Goal: Task Accomplishment & Management: Manage account settings

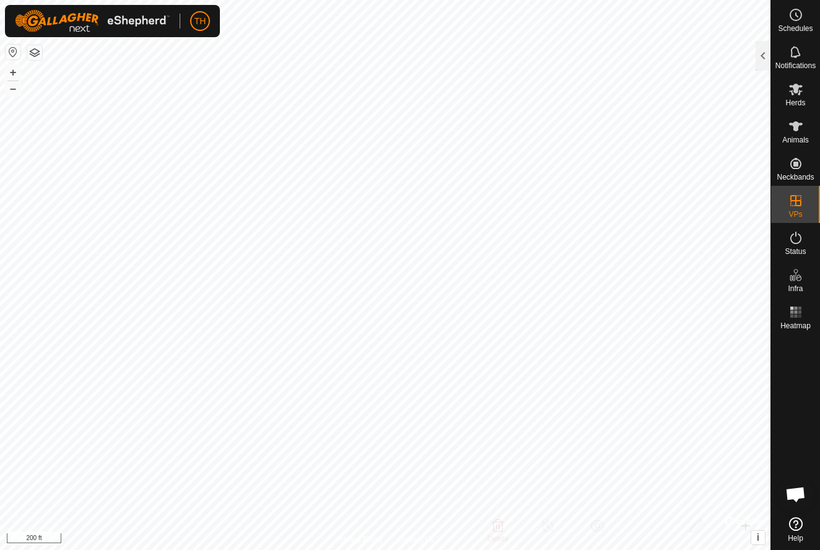
click at [15, 90] on button "–" at bounding box center [13, 88] width 15 height 15
click at [762, 58] on div at bounding box center [763, 56] width 15 height 30
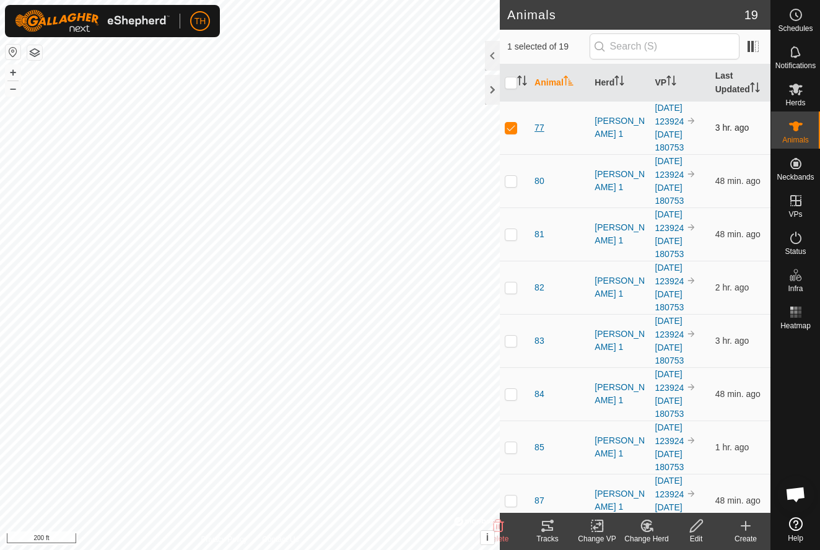
click at [539, 126] on span "77" at bounding box center [540, 127] width 10 height 13
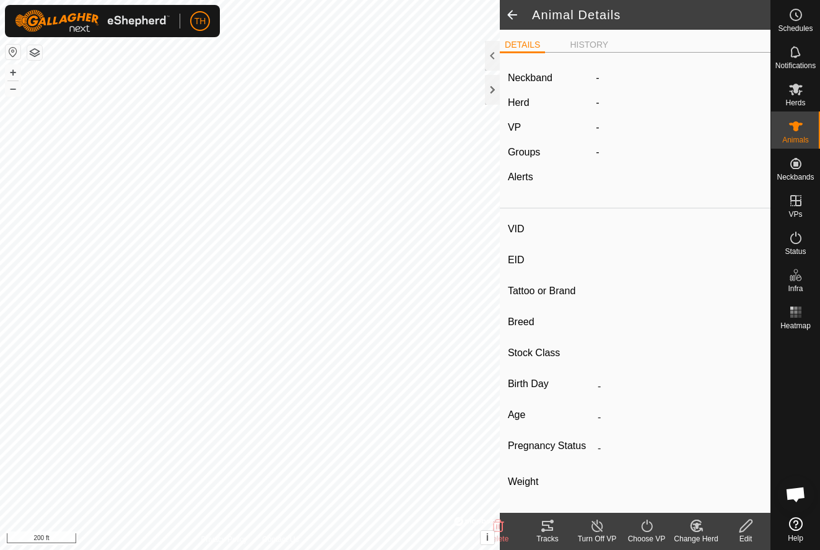
type input "77"
type input "-"
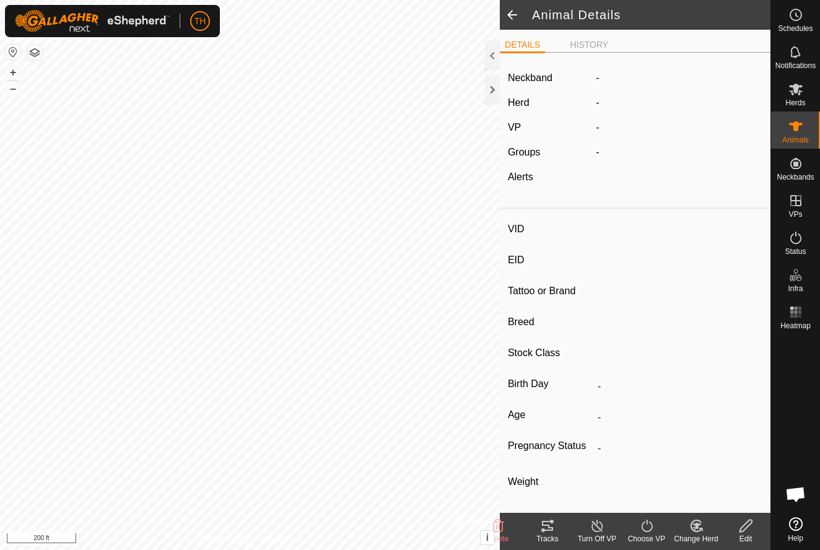
type input "0 kg"
type input "-"
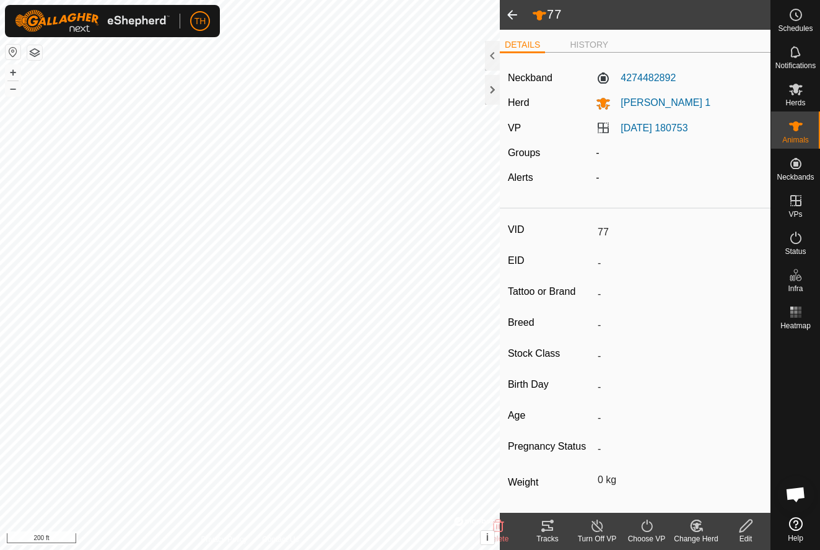
click at [547, 526] on icon at bounding box center [547, 526] width 11 height 10
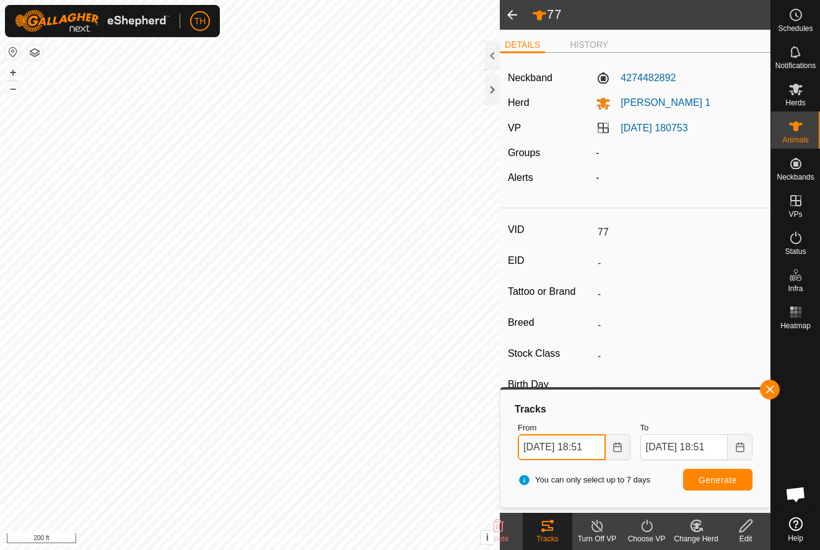
click at [594, 446] on input "[DATE] 18:51" at bounding box center [561, 447] width 87 height 26
click at [719, 480] on span "Generate" at bounding box center [718, 480] width 38 height 10
click at [583, 447] on input "[DATE] 15:51" at bounding box center [561, 447] width 87 height 26
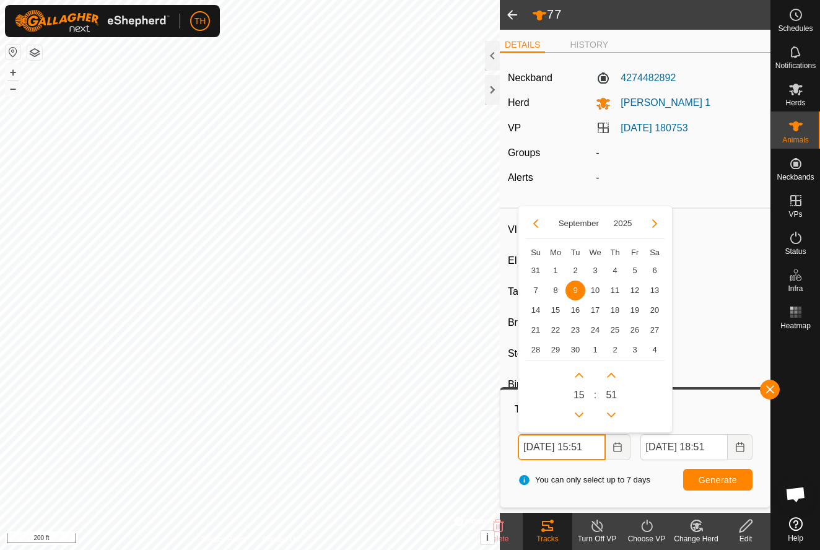
click at [592, 447] on input "[DATE] 15:51" at bounding box center [561, 447] width 87 height 26
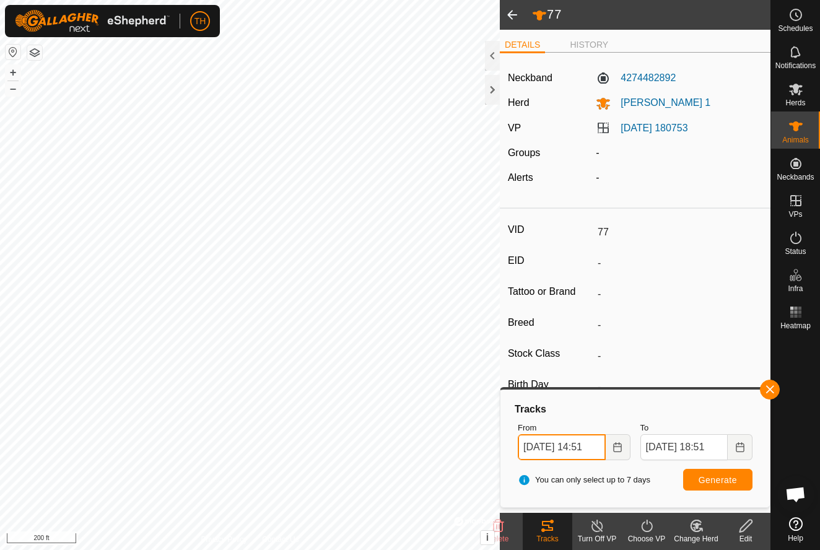
type input "[DATE] 14:51"
click at [719, 478] on span "Generate" at bounding box center [718, 480] width 38 height 10
click at [512, 15] on span at bounding box center [512, 15] width 25 height 30
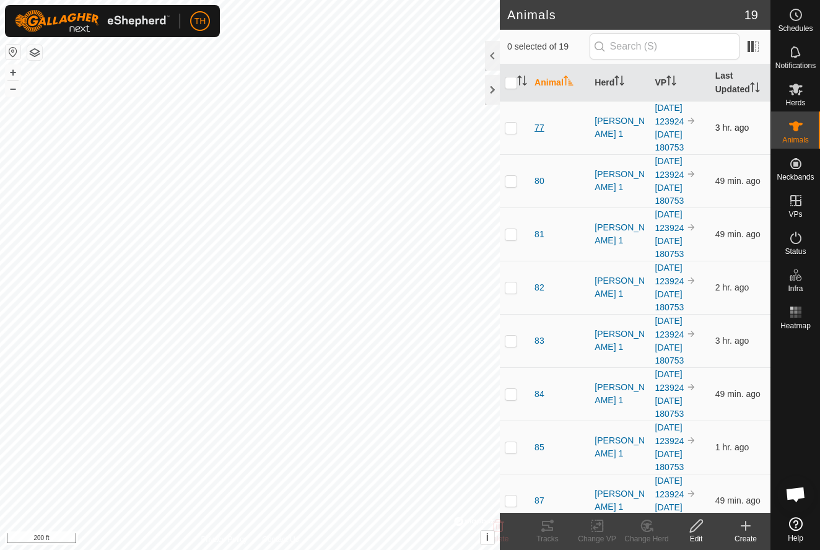
click at [540, 124] on span "77" at bounding box center [540, 127] width 10 height 13
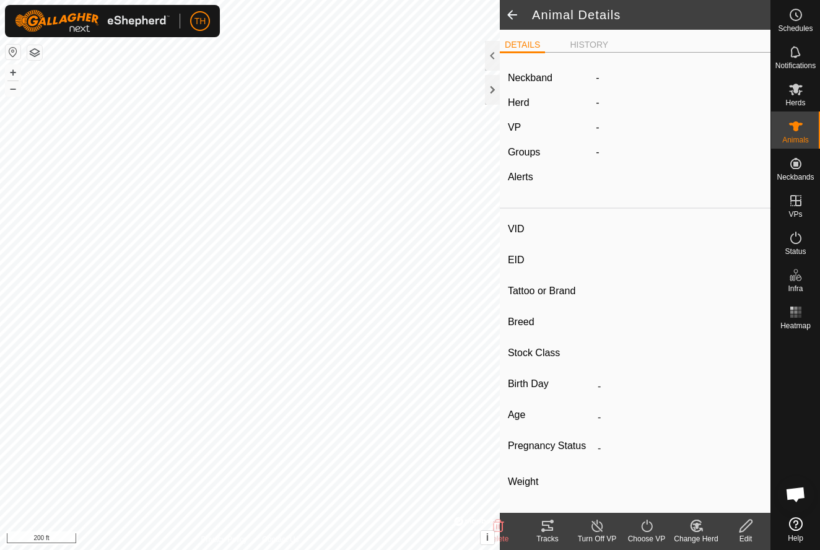
type input "77"
type input "-"
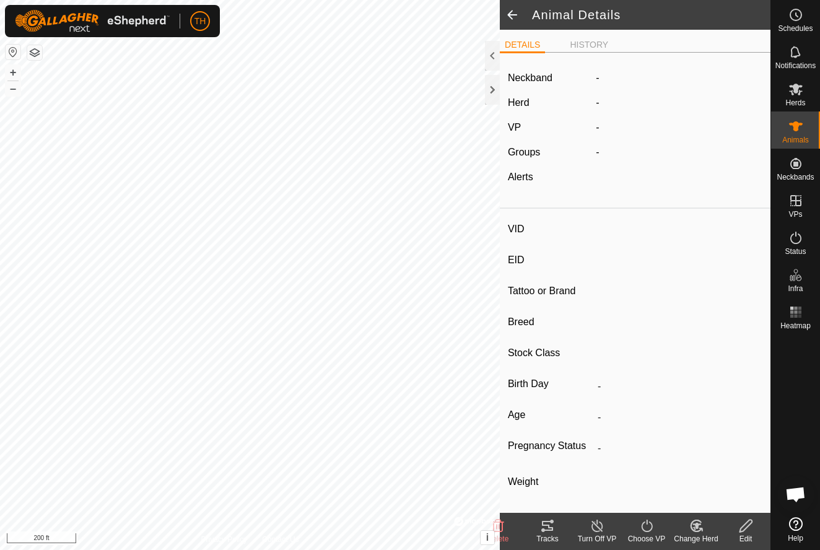
type input "0 kg"
type input "-"
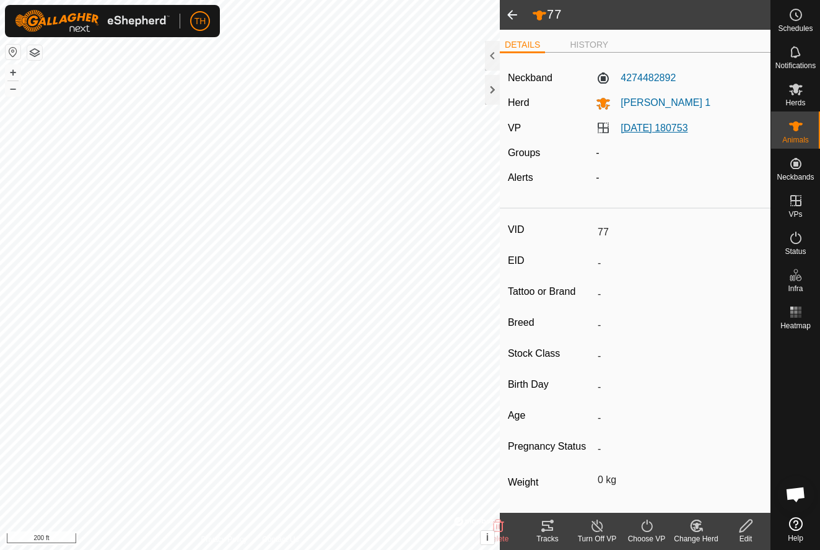
click at [666, 127] on link "[DATE] 180753" at bounding box center [654, 128] width 67 height 11
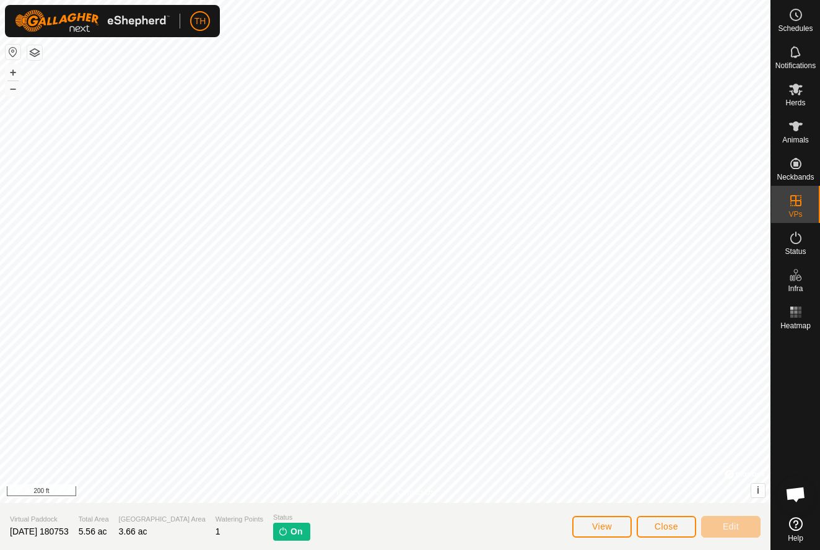
click at [664, 525] on span "Close" at bounding box center [667, 527] width 24 height 10
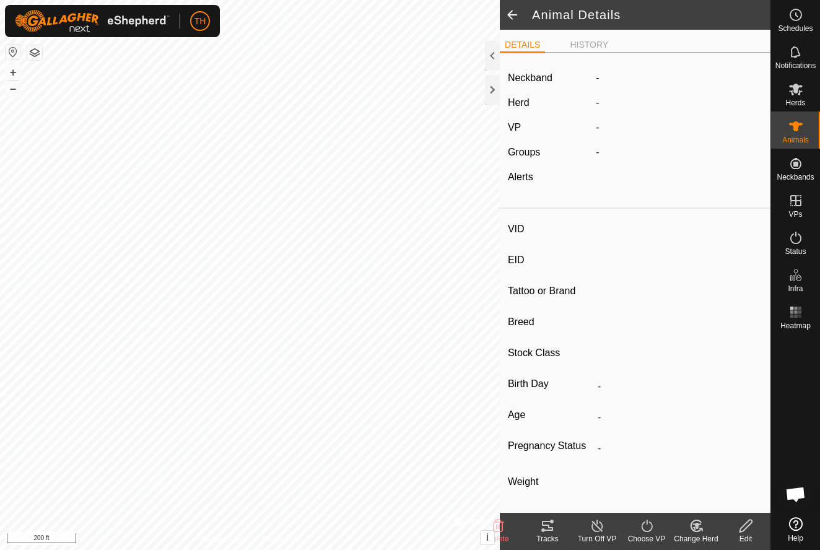
type input "77"
type input "-"
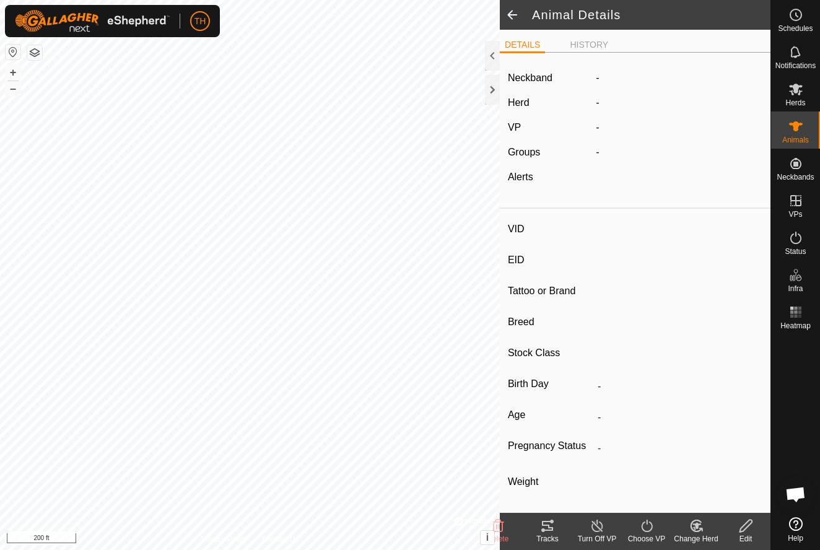
type input "0 kg"
type input "-"
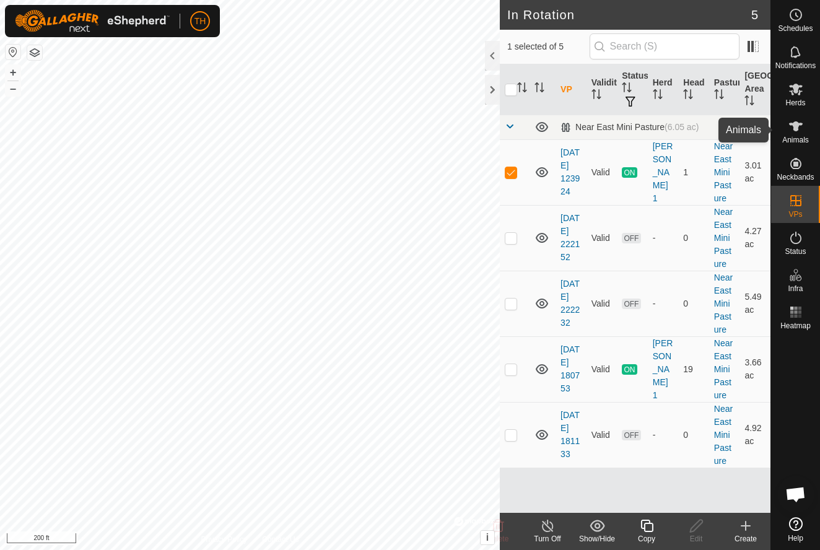
click at [801, 138] on span "Animals" at bounding box center [795, 139] width 27 height 7
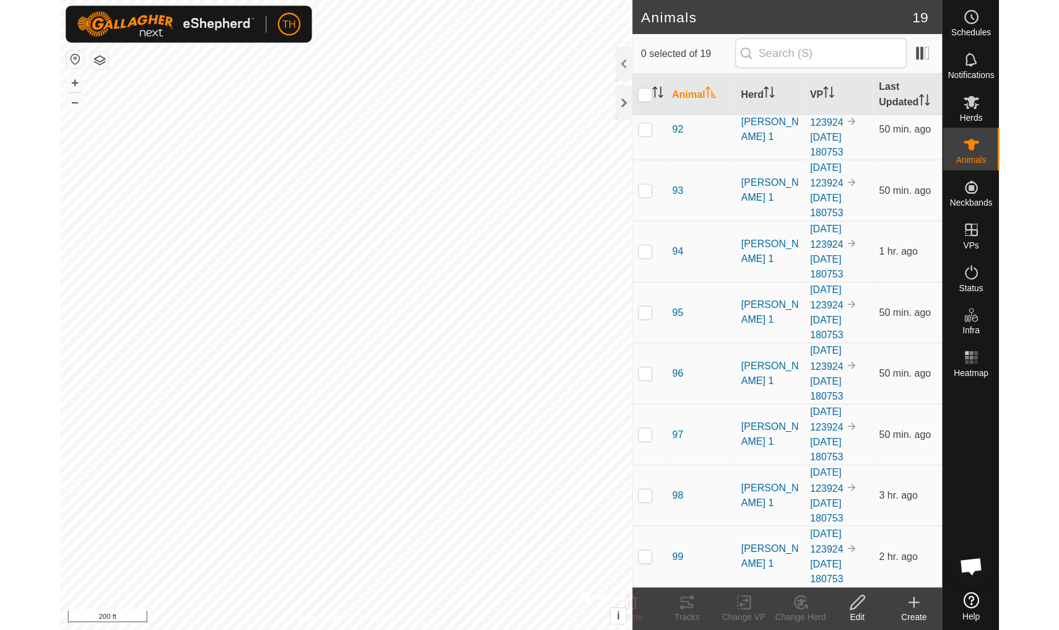
scroll to position [521, 0]
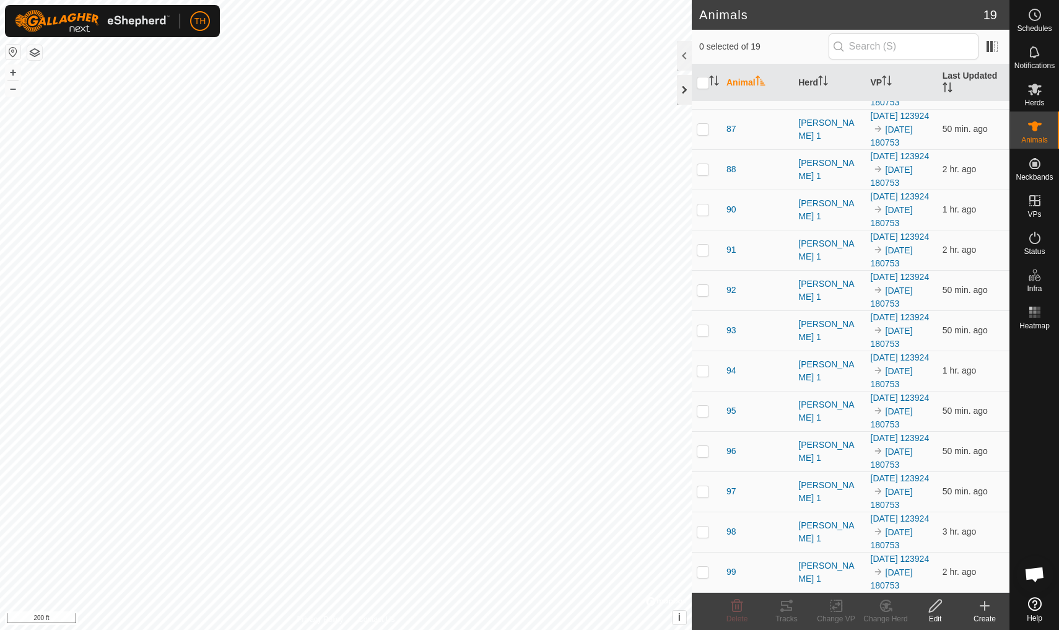
click at [683, 89] on div at bounding box center [684, 90] width 15 height 30
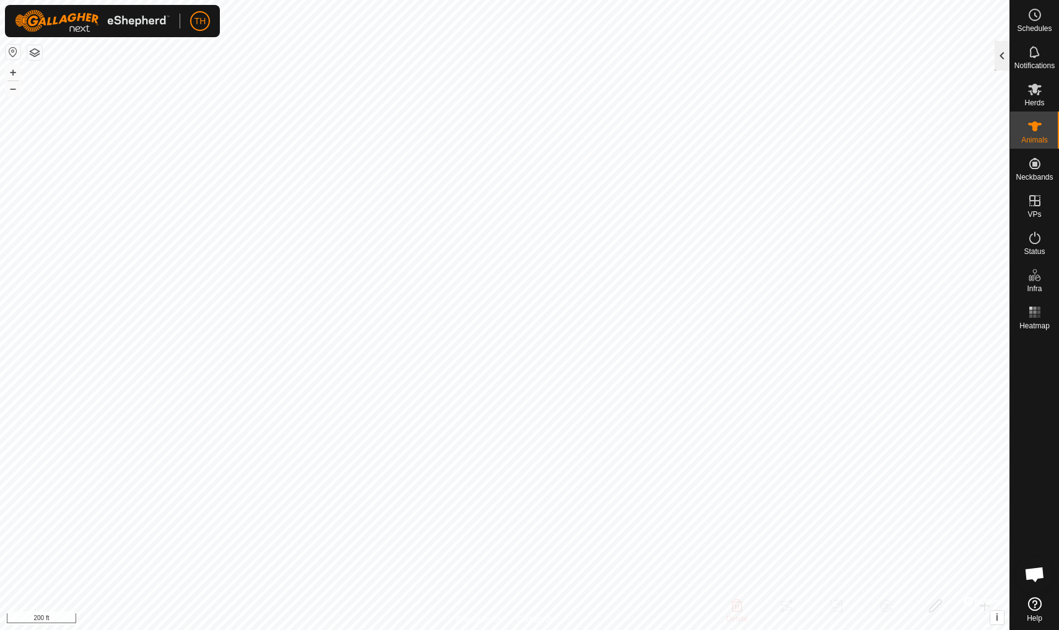
click at [819, 57] on div at bounding box center [1002, 56] width 15 height 30
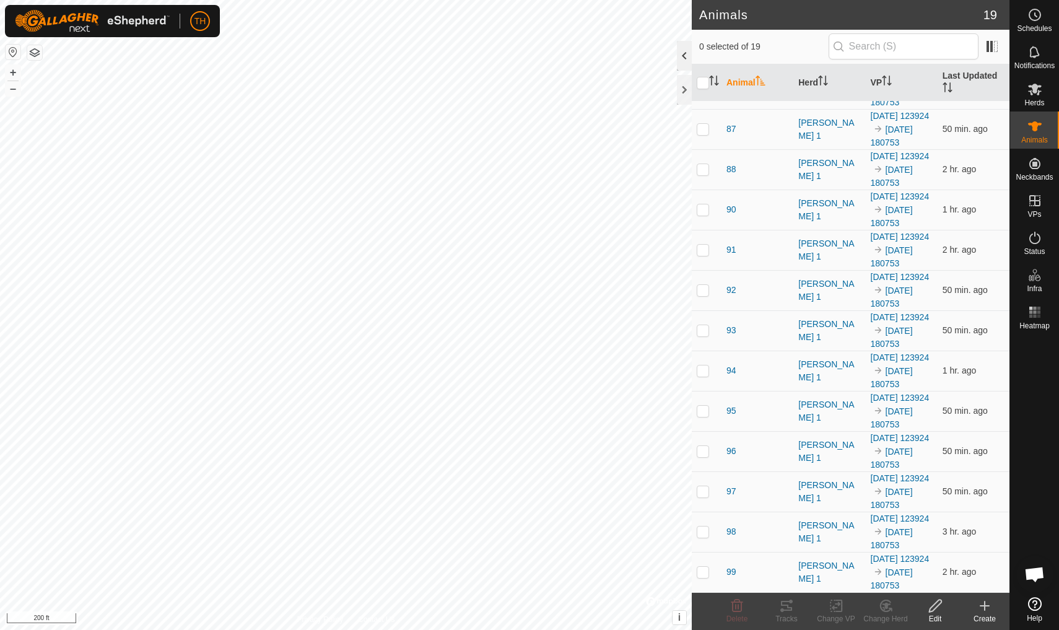
click at [819, 57] on div "0 selected of 19" at bounding box center [851, 47] width 318 height 35
click at [201, 27] on span "TH" at bounding box center [200, 21] width 12 height 13
click at [227, 71] on span "Settings" at bounding box center [236, 73] width 36 height 10
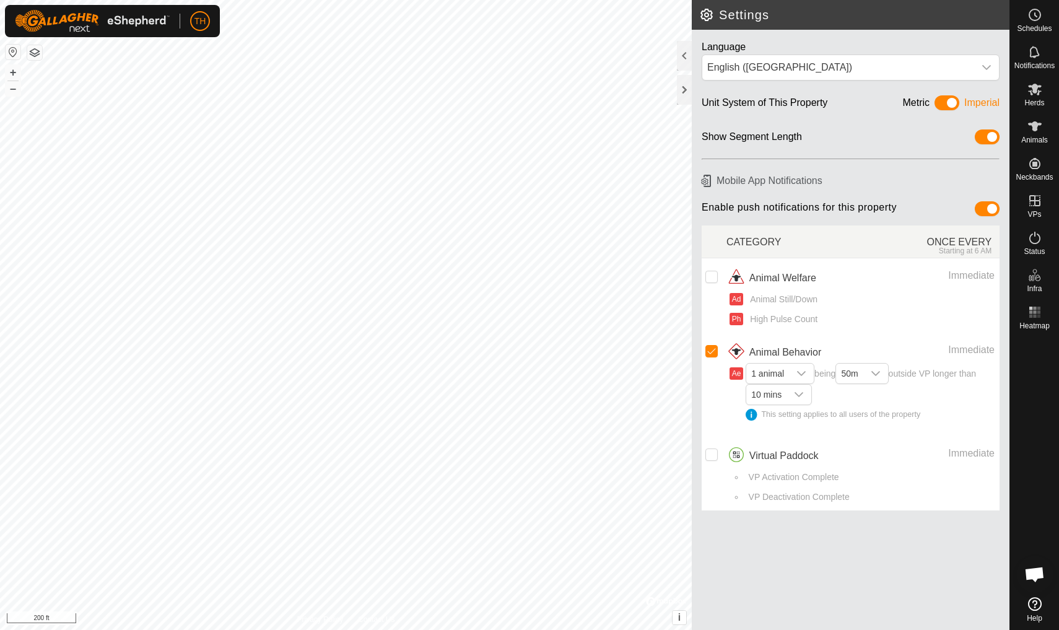
click at [819, 102] on span at bounding box center [947, 102] width 25 height 15
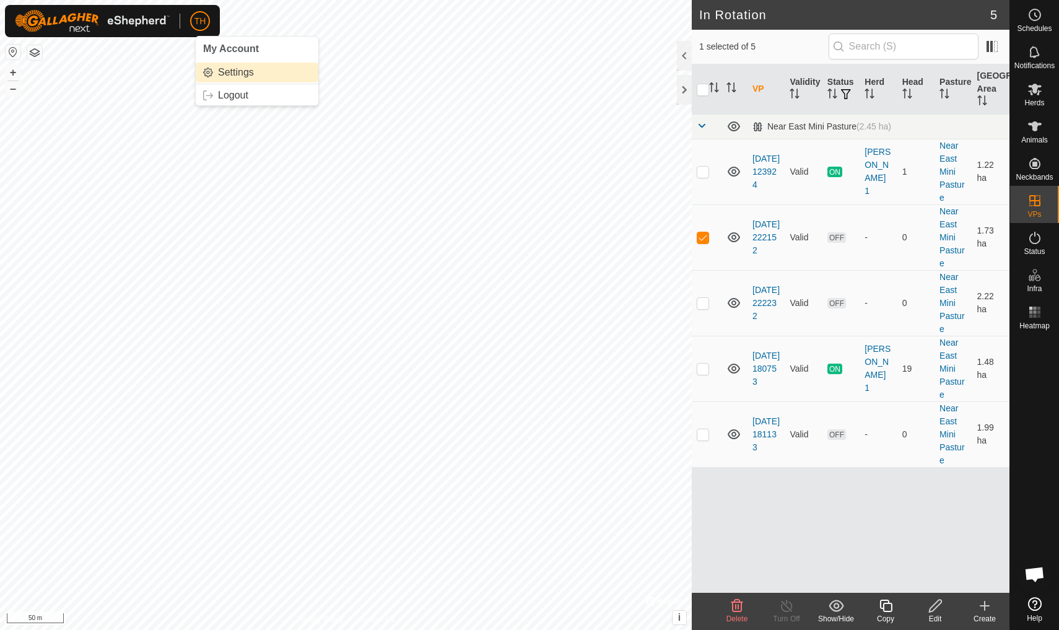
click at [230, 72] on span "Settings" at bounding box center [236, 73] width 36 height 10
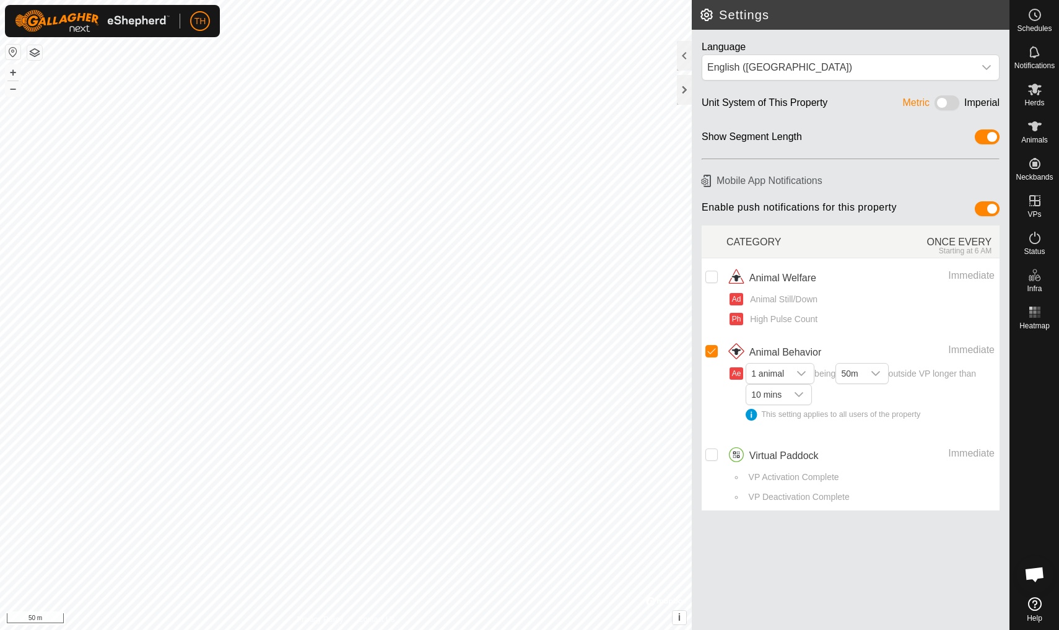
click at [819, 103] on span at bounding box center [947, 102] width 25 height 15
click at [819, 102] on span at bounding box center [947, 102] width 25 height 15
click at [683, 56] on div at bounding box center [684, 56] width 15 height 30
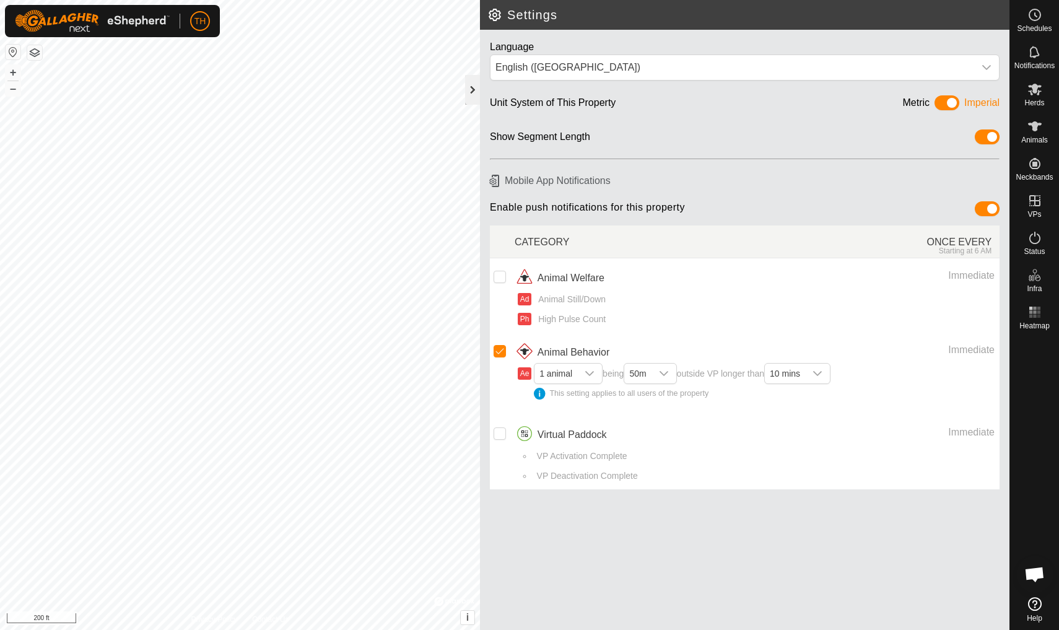
click at [471, 92] on div at bounding box center [472, 90] width 15 height 30
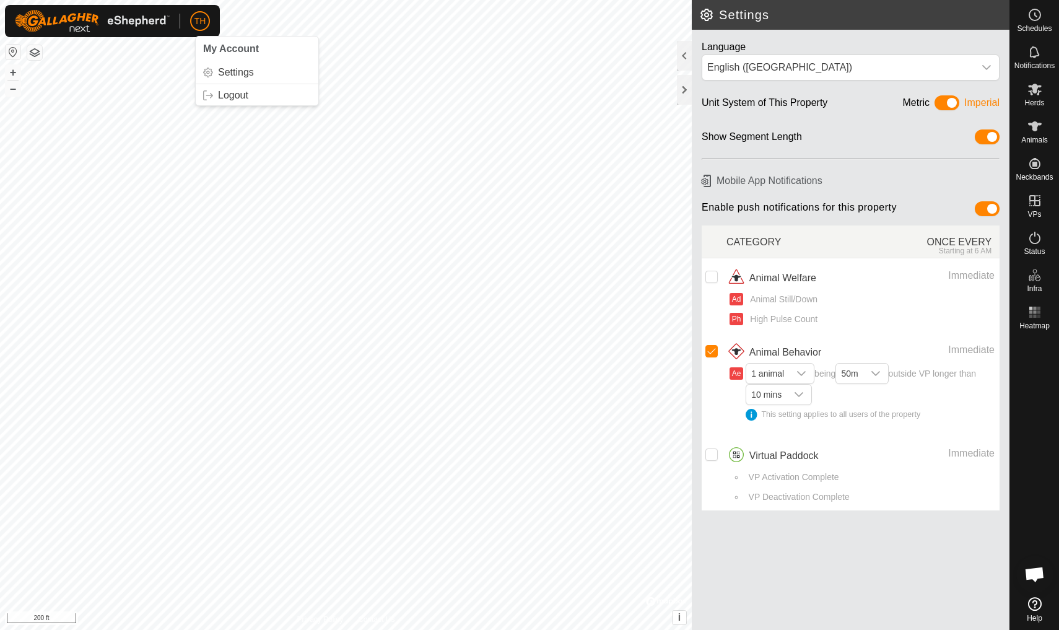
click at [196, 23] on span "TH" at bounding box center [200, 21] width 12 height 13
click at [688, 86] on div at bounding box center [684, 90] width 15 height 30
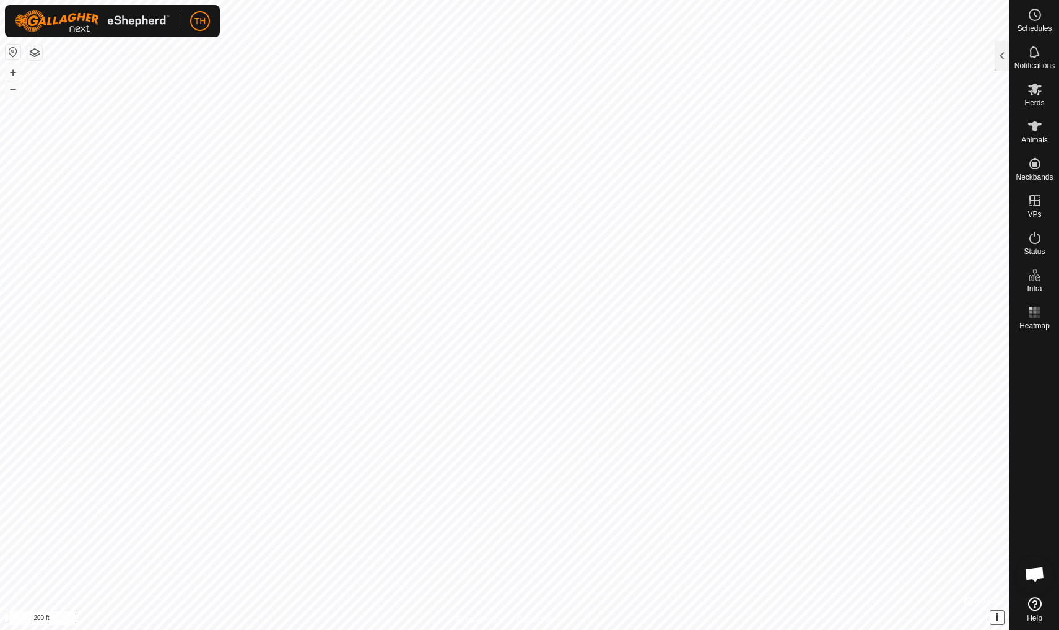
click at [819, 549] on button "i" at bounding box center [997, 618] width 14 height 14
click at [12, 51] on button "button" at bounding box center [13, 52] width 15 height 15
type input "Landmark 1"
type input "35.848839, -99.856681"
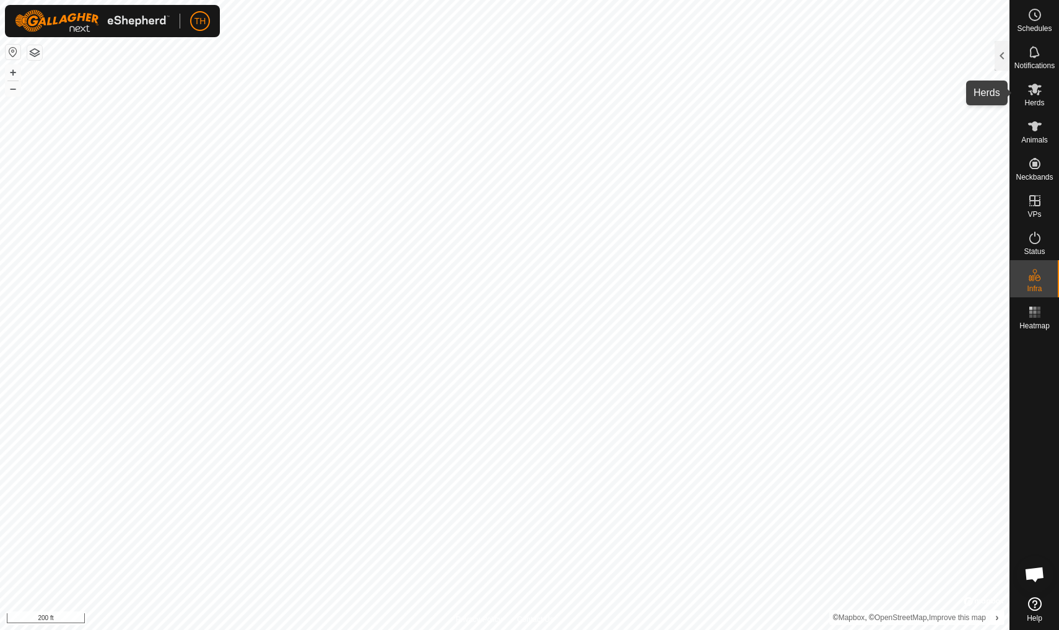
click at [819, 92] on icon at bounding box center [1035, 90] width 14 height 12
click at [819, 129] on icon at bounding box center [1035, 126] width 14 height 10
click at [819, 53] on div at bounding box center [1002, 56] width 15 height 30
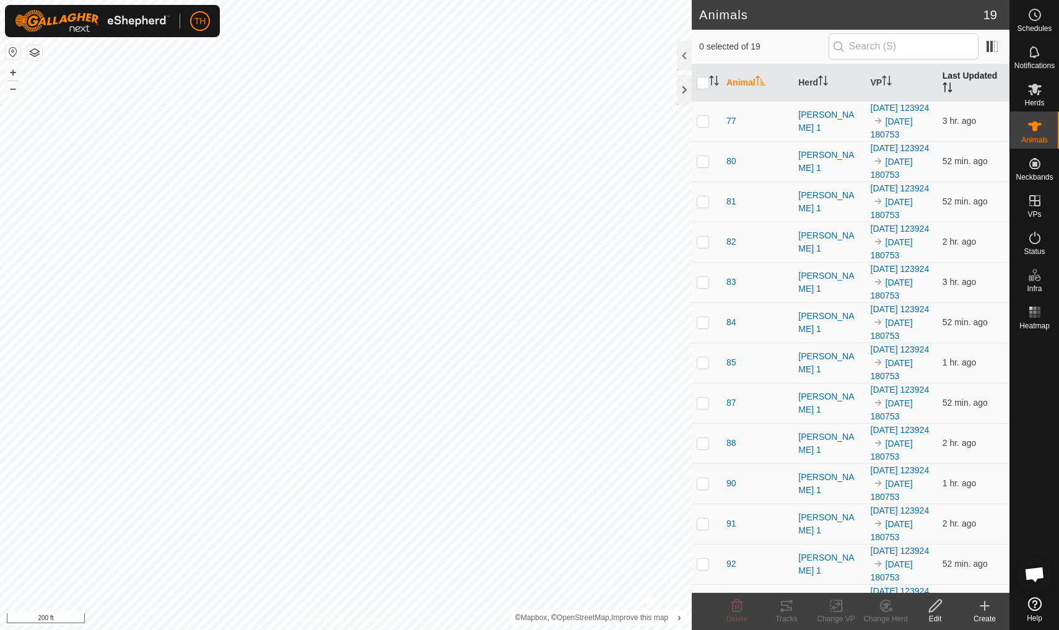
click at [819, 76] on th "Last Updated" at bounding box center [974, 82] width 72 height 37
click at [740, 79] on th "Animal" at bounding box center [758, 82] width 72 height 37
click at [733, 128] on span "77" at bounding box center [732, 121] width 10 height 13
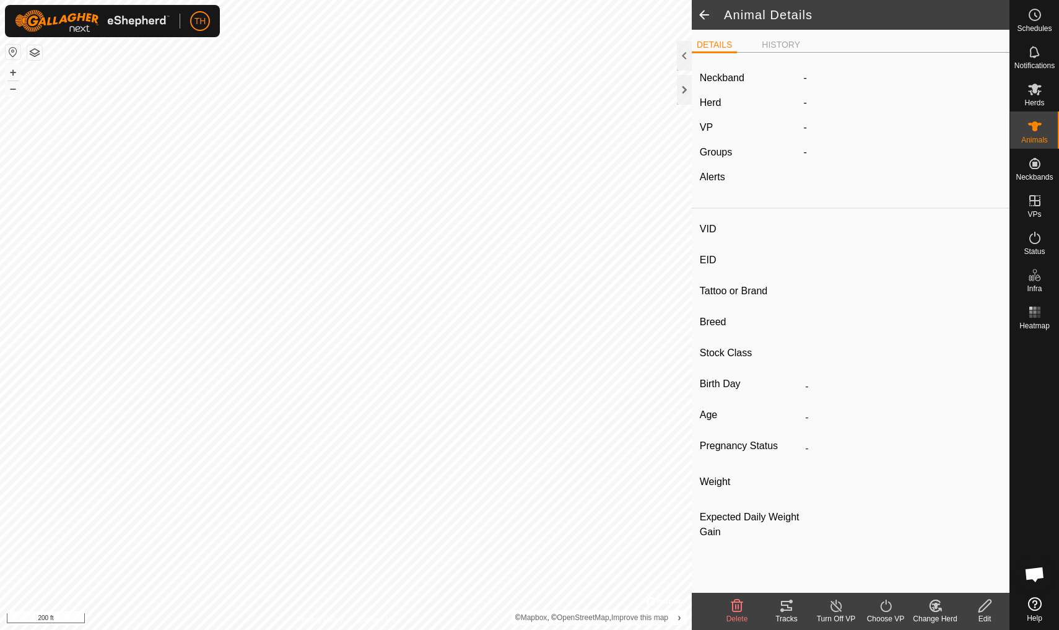
type input "77"
type input "-"
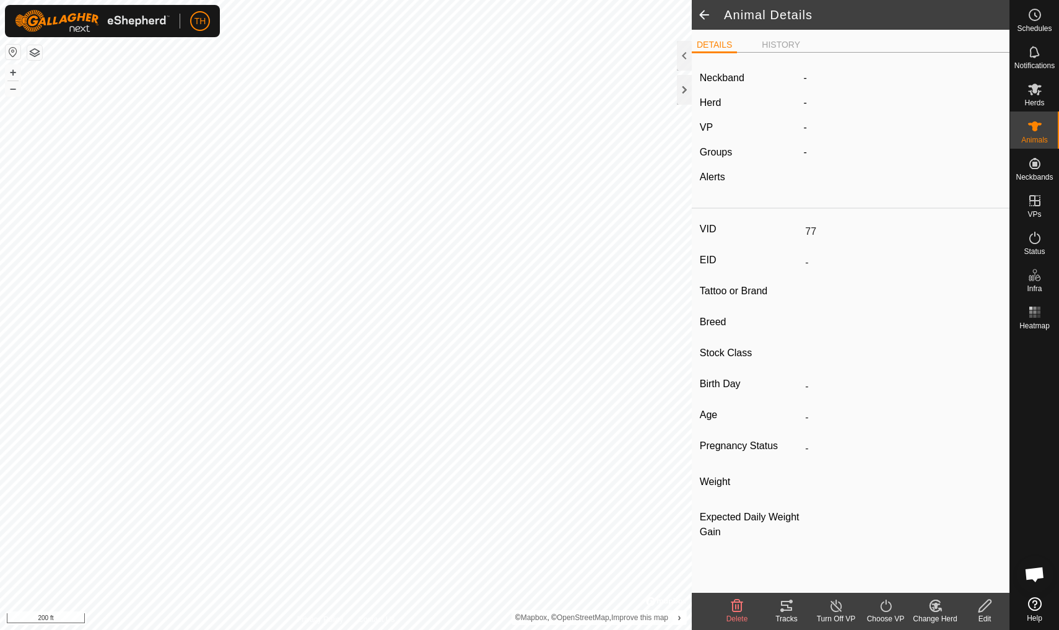
type input "0 kg"
type input "-"
click at [703, 16] on span at bounding box center [704, 15] width 25 height 30
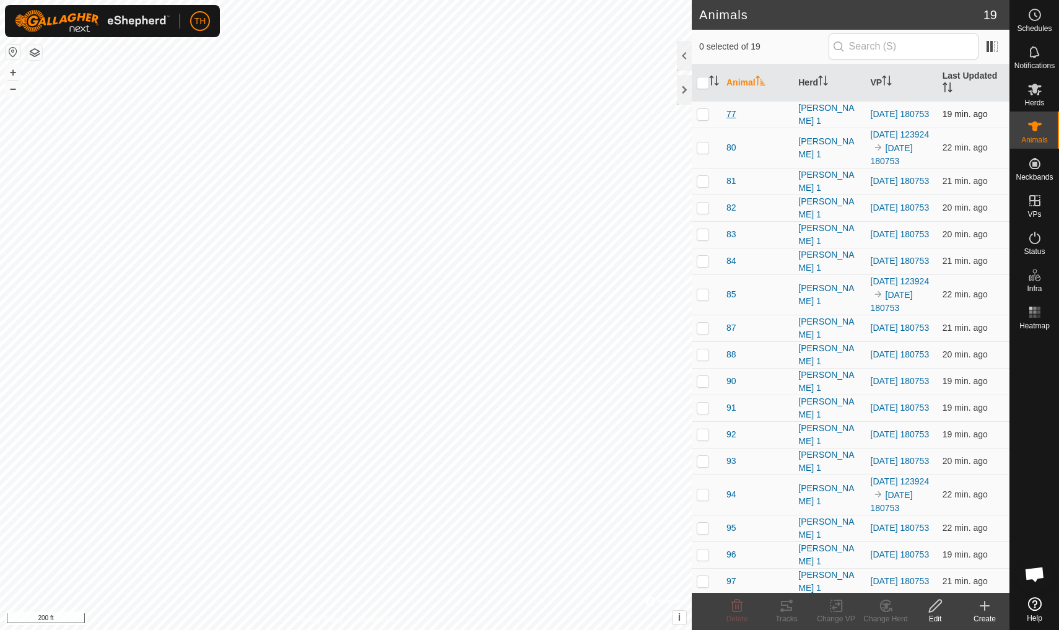
click at [734, 113] on span "77" at bounding box center [732, 114] width 10 height 13
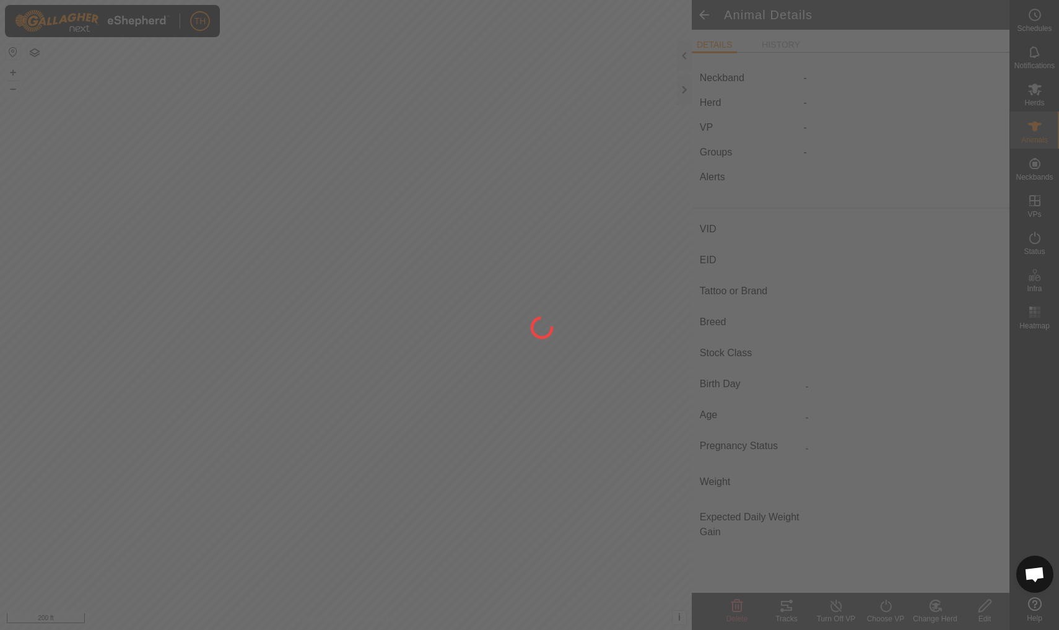
type input "77"
type input "-"
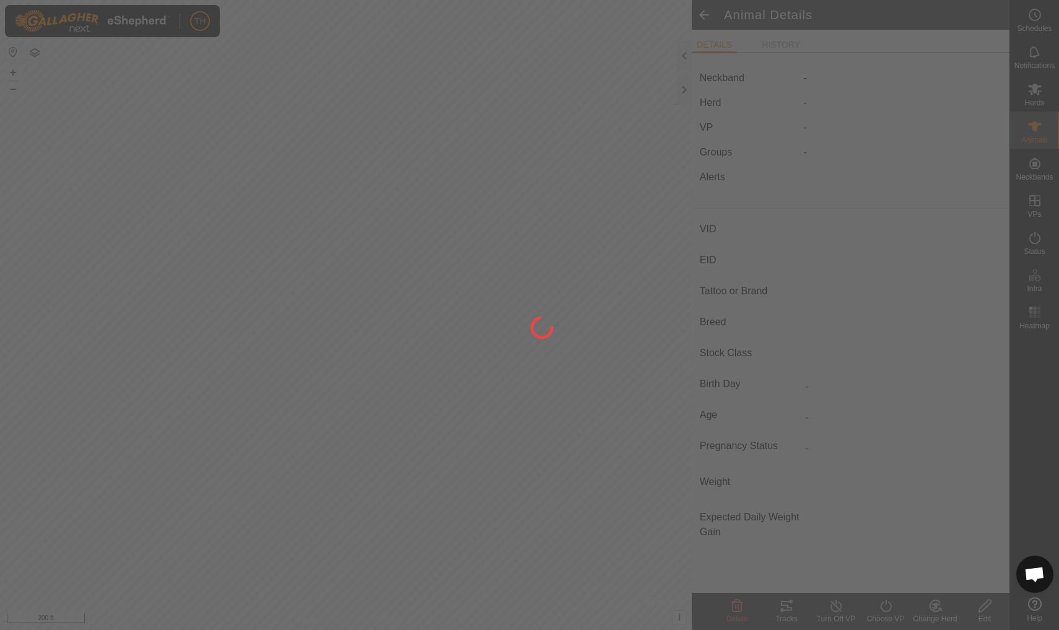
type input "0 kg"
type input "-"
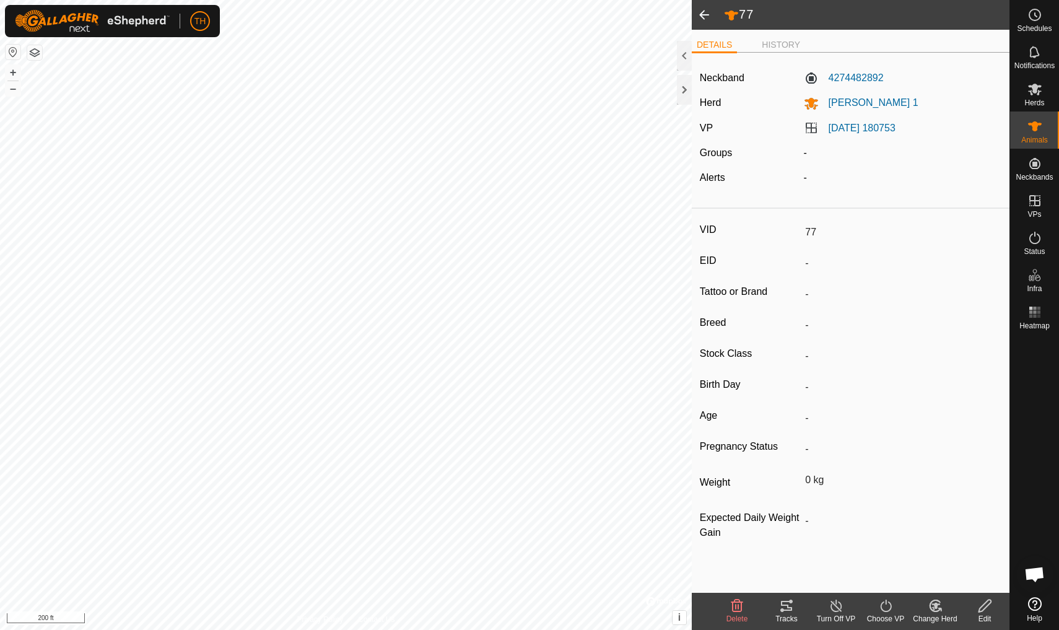
click at [788, 609] on icon at bounding box center [786, 605] width 15 height 15
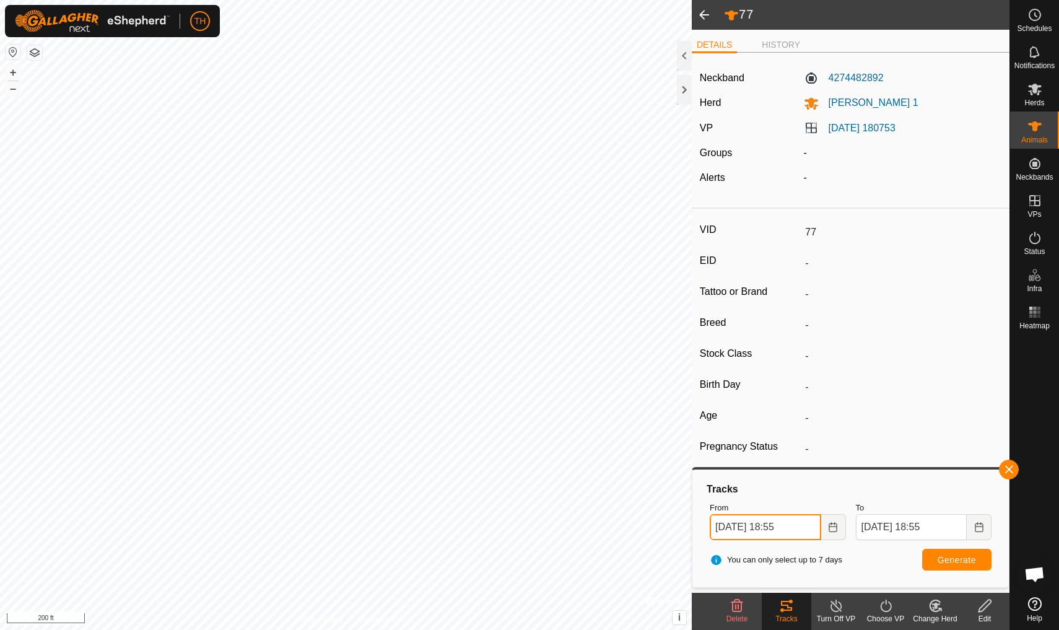
click at [746, 526] on input "[DATE] 18:55" at bounding box center [765, 527] width 111 height 26
type input "[DATE] 15:55"
click at [954, 556] on span "Generate" at bounding box center [957, 560] width 38 height 10
click at [705, 15] on span at bounding box center [704, 15] width 25 height 30
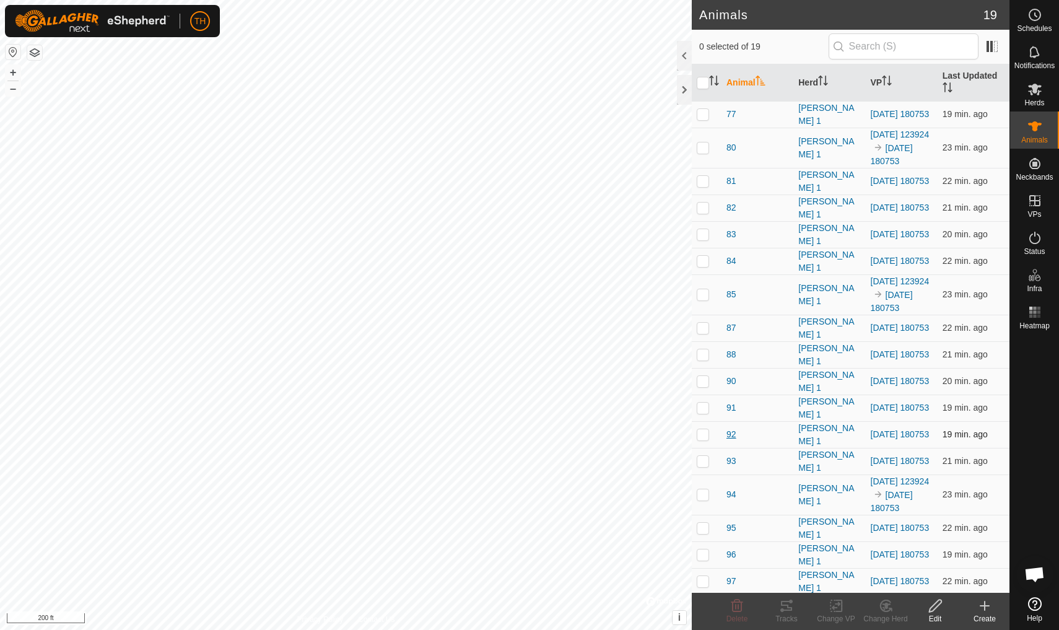
click at [733, 441] on span "92" at bounding box center [732, 434] width 10 height 13
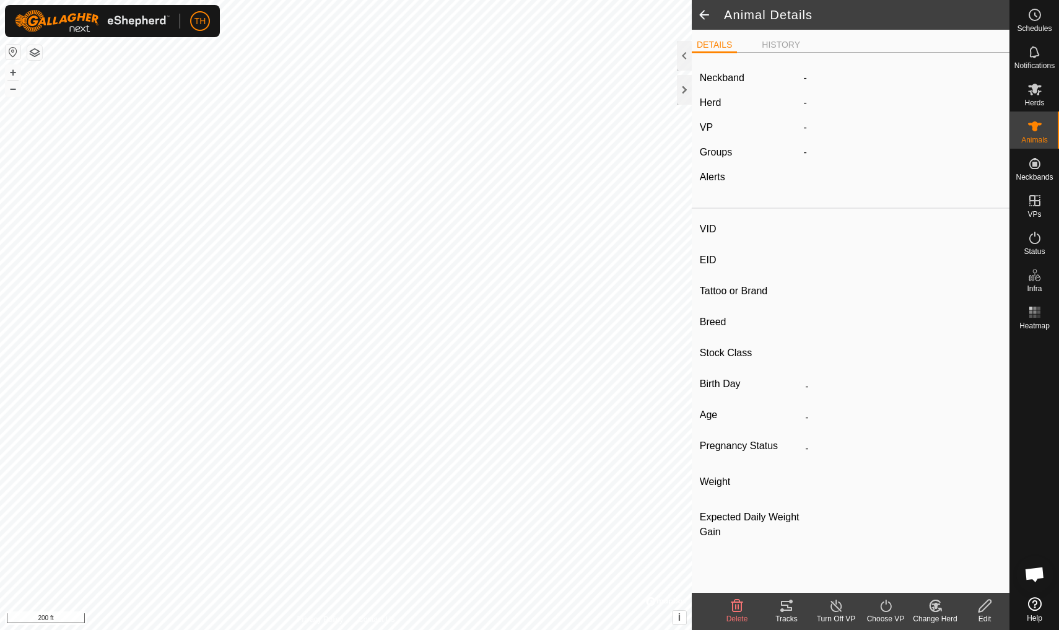
type input "92"
type input "-"
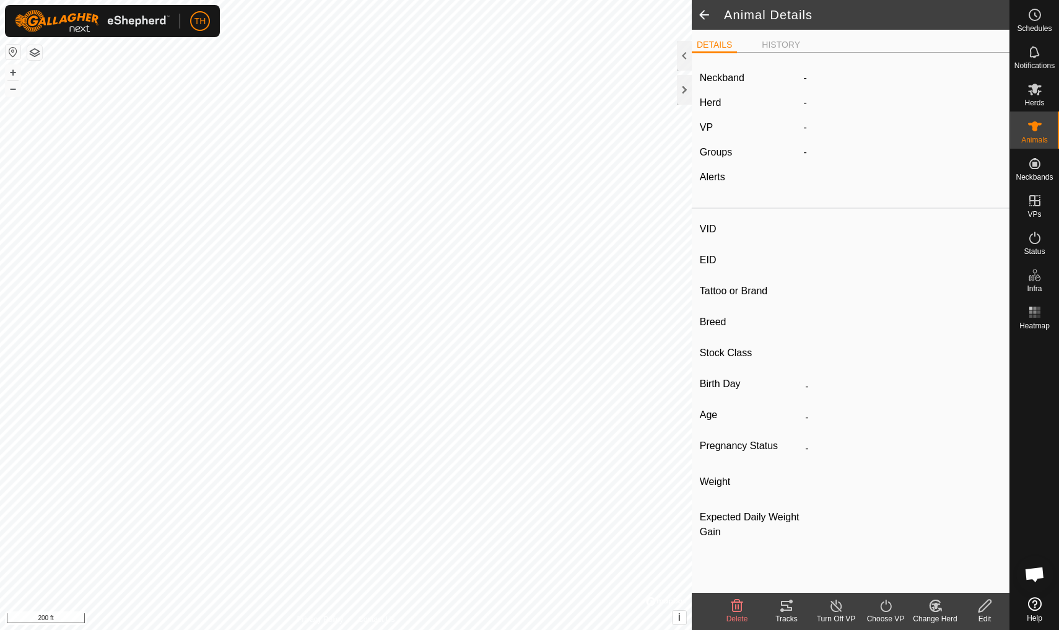
type input "0 kg"
type input "-"
click at [787, 605] on icon at bounding box center [786, 606] width 11 height 10
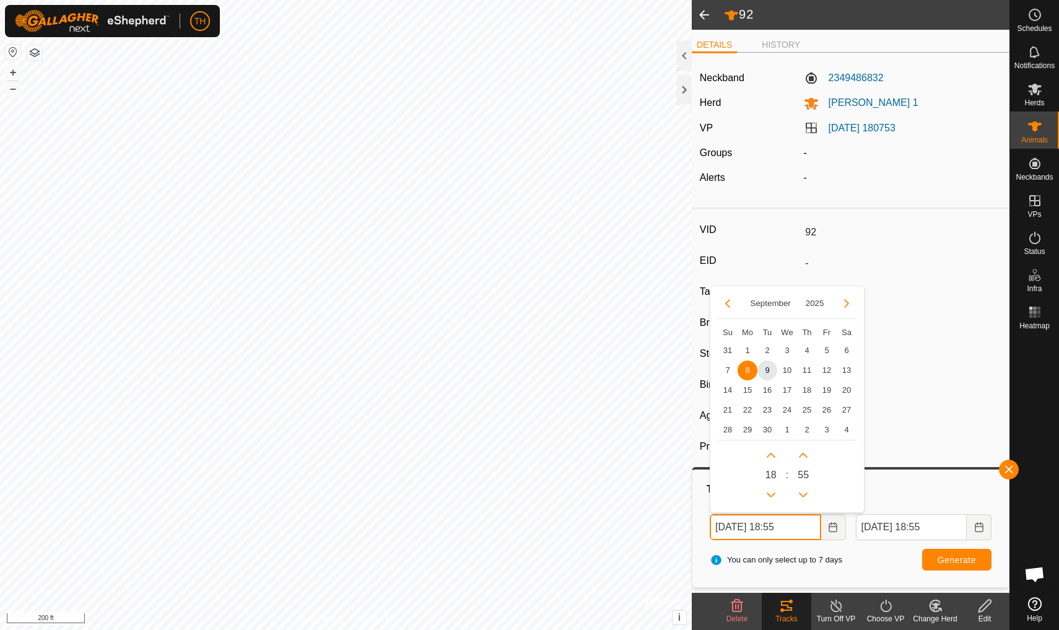
click at [748, 526] on input "[DATE] 18:55" at bounding box center [765, 527] width 111 height 26
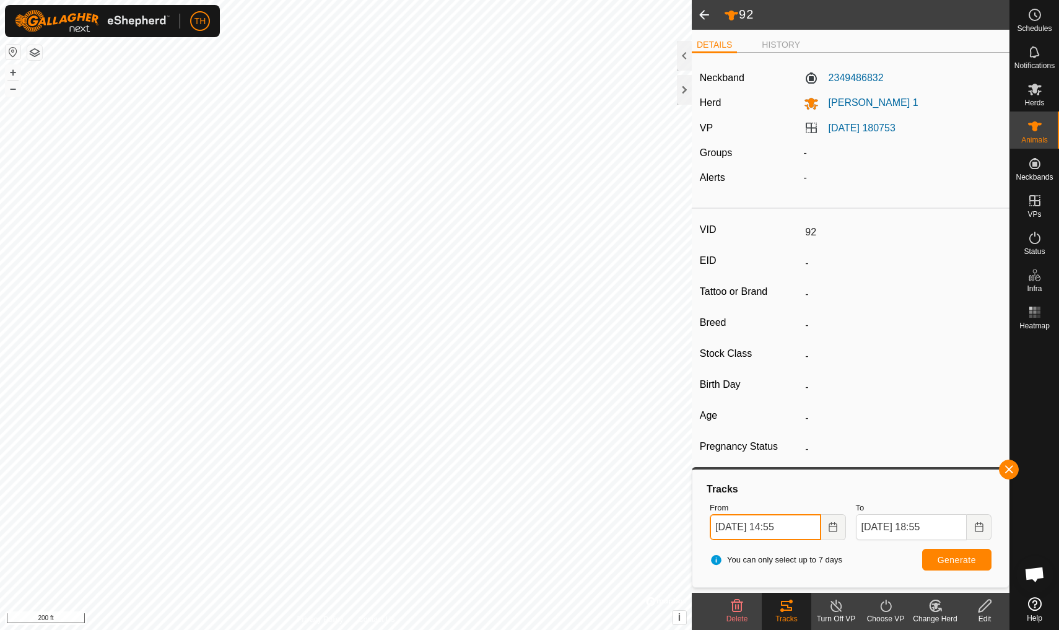
type input "[DATE] 14:55"
click at [953, 554] on button "Generate" at bounding box center [956, 560] width 69 height 22
click at [704, 14] on span at bounding box center [704, 15] width 25 height 30
